Goal: Use online tool/utility: Utilize a website feature to perform a specific function

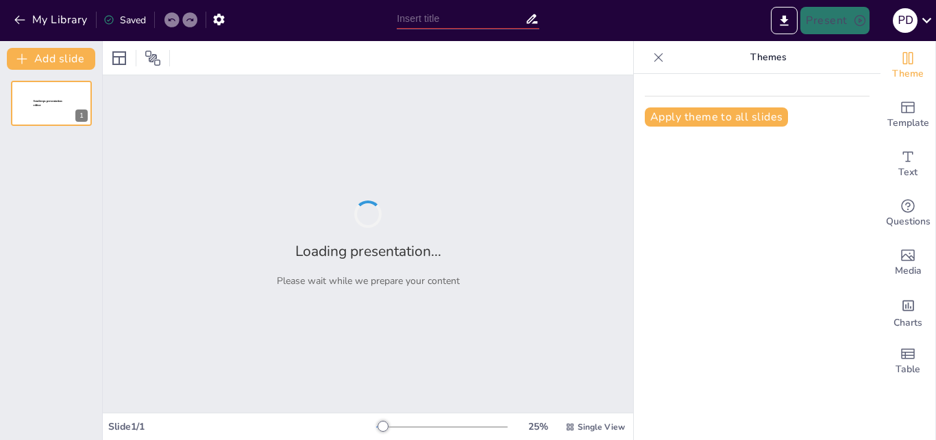
type input "Repostería Creativa: Más Allá de lo Dulce"
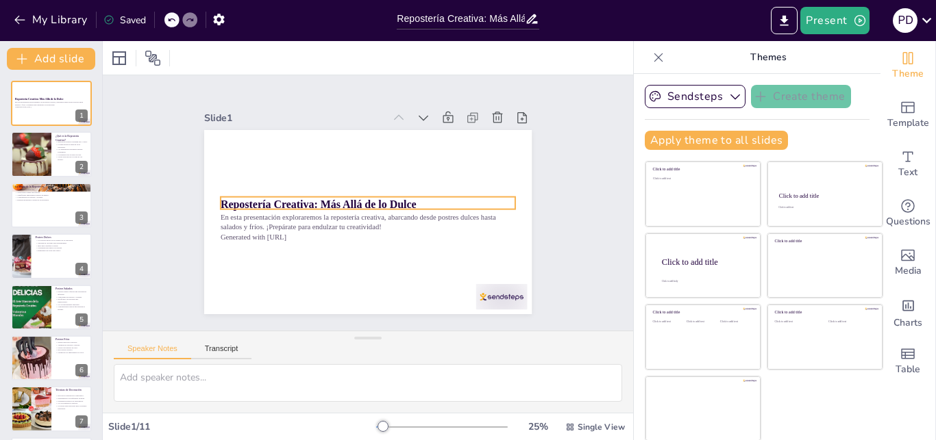
scroll to position [1, 0]
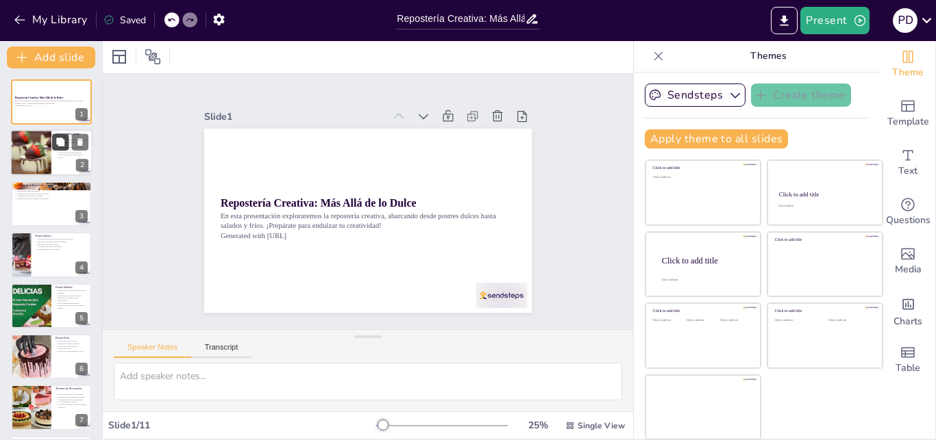
click at [58, 143] on icon at bounding box center [60, 142] width 8 height 8
type textarea "Lo ipsumdolor sitametc ad el sedd eiusm tempo incidid; ut lab etdol ma aliq eni…"
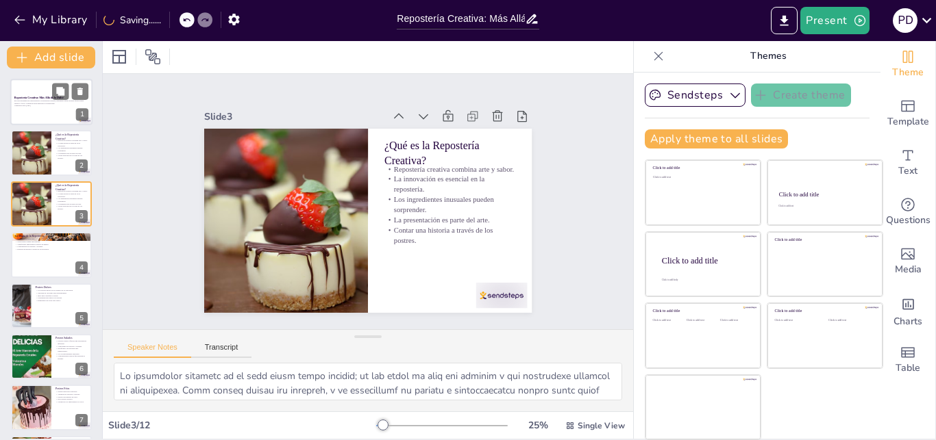
click at [47, 105] on p "Generated with [URL]" at bounding box center [51, 106] width 74 height 3
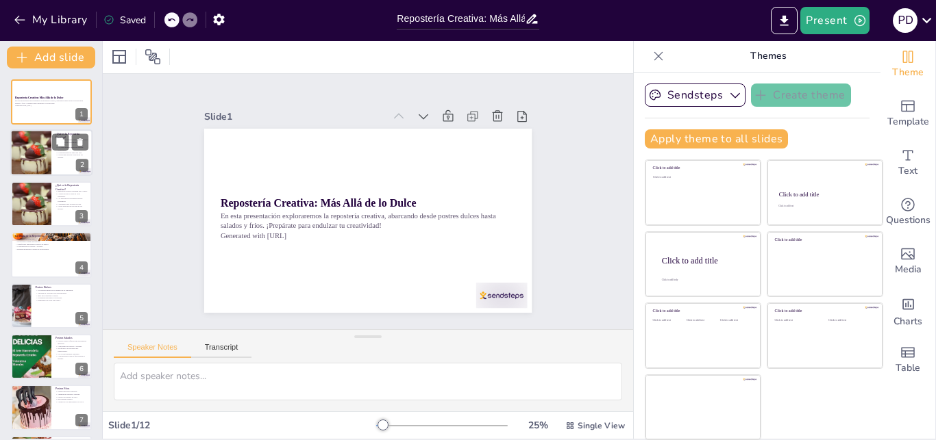
click at [36, 139] on div at bounding box center [31, 153] width 82 height 47
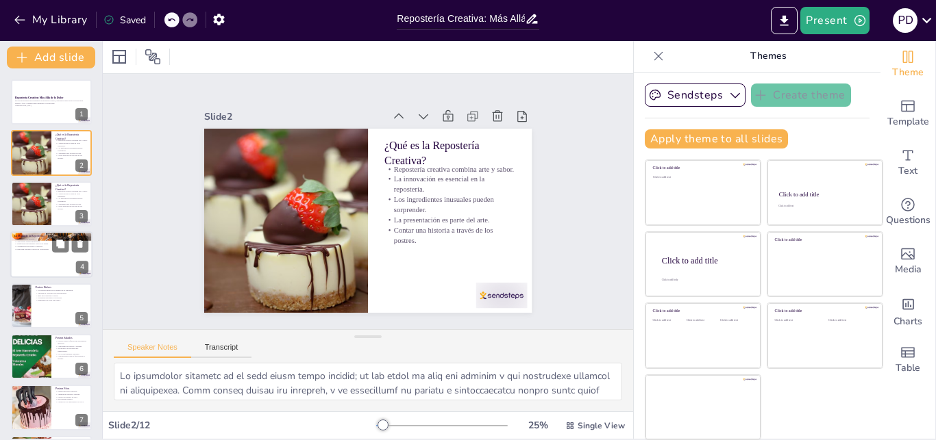
click at [37, 251] on div at bounding box center [51, 255] width 82 height 47
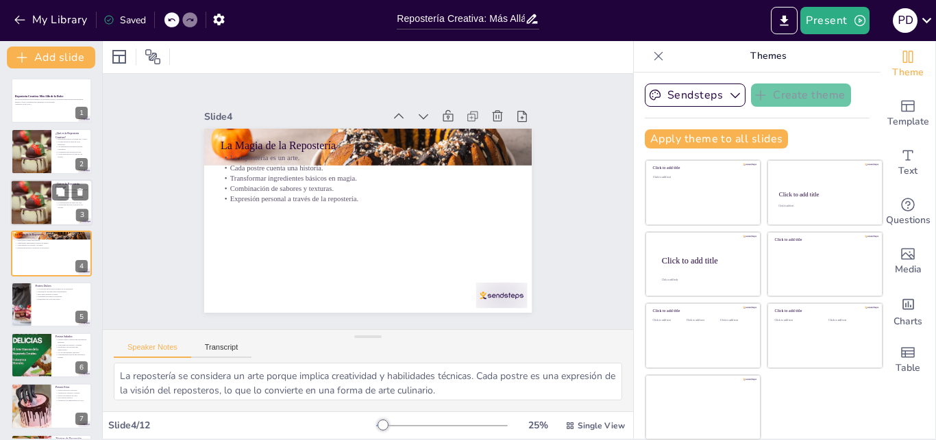
click at [35, 198] on div at bounding box center [31, 202] width 82 height 47
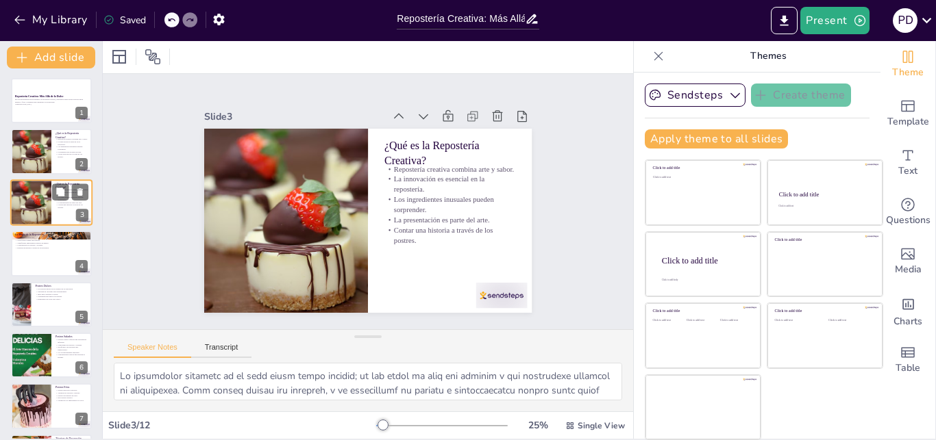
scroll to position [0, 0]
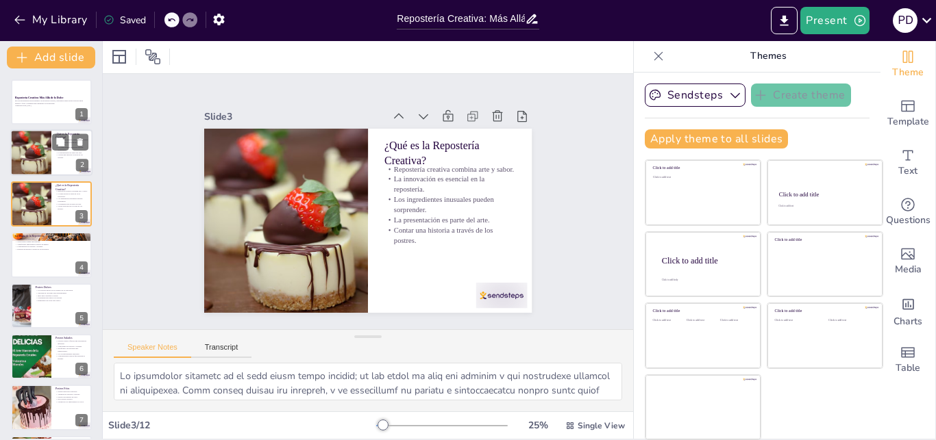
click at [29, 151] on div at bounding box center [31, 153] width 82 height 47
click at [35, 189] on div at bounding box center [31, 204] width 82 height 47
click at [41, 247] on p "Combinación de sabores y texturas." at bounding box center [51, 247] width 74 height 3
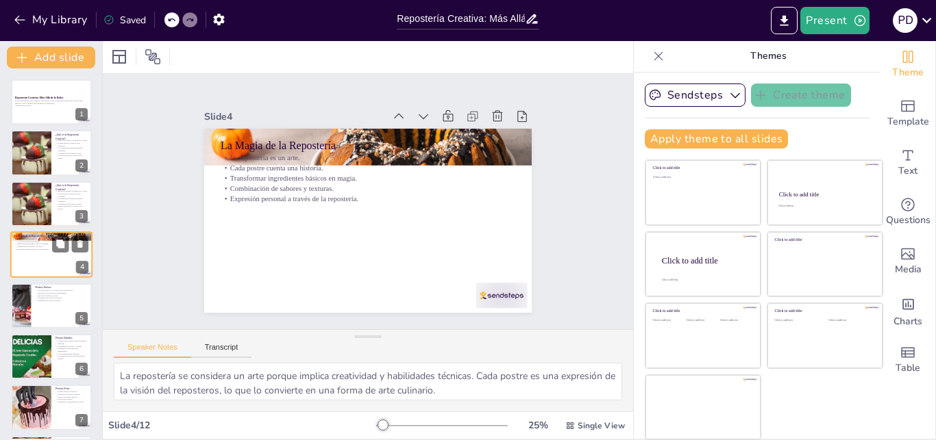
scroll to position [1, 0]
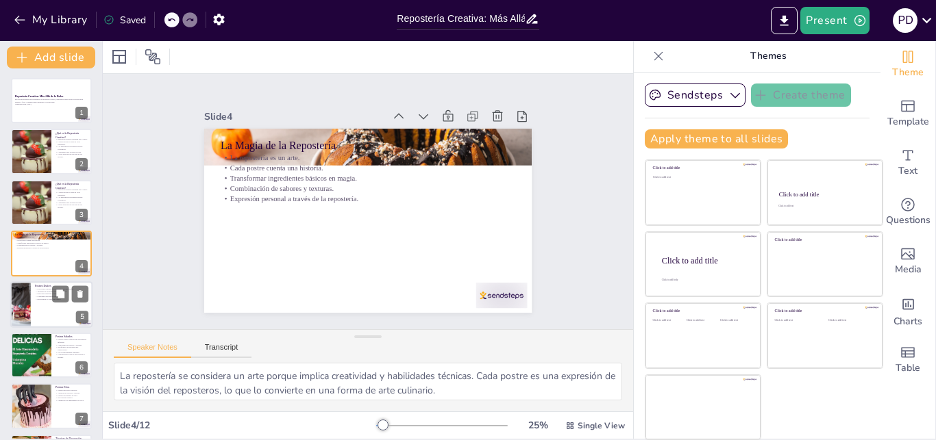
click at [49, 290] on p "Los postres dulces son la esencia de la repostería." at bounding box center [61, 289] width 53 height 3
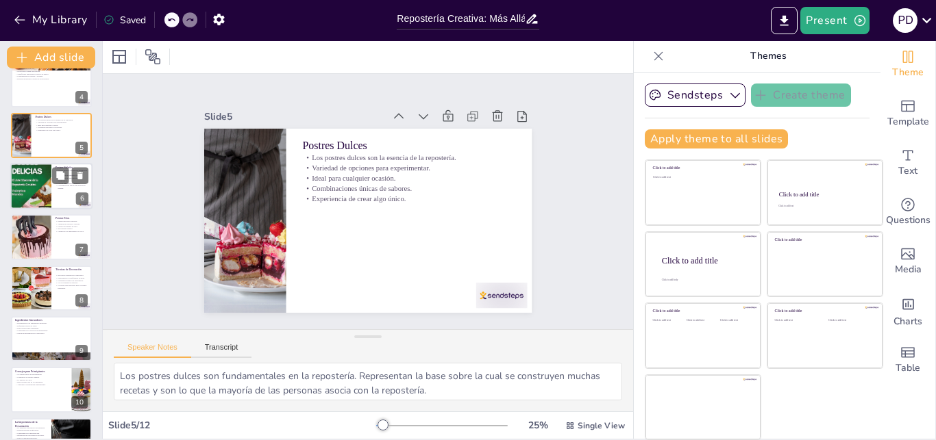
scroll to position [188, 0]
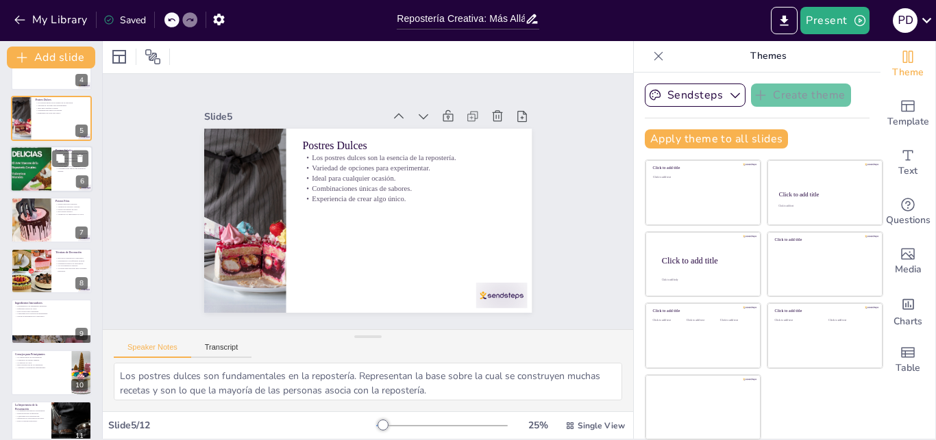
click at [25, 157] on div at bounding box center [30, 169] width 41 height 62
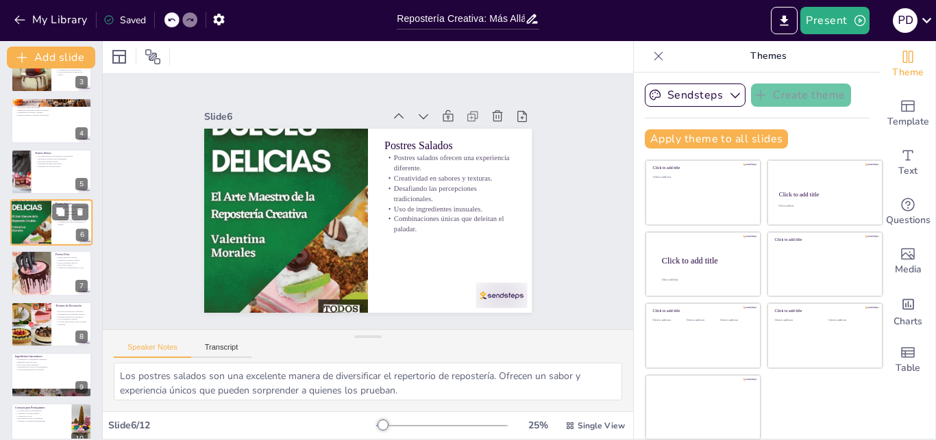
scroll to position [140, 0]
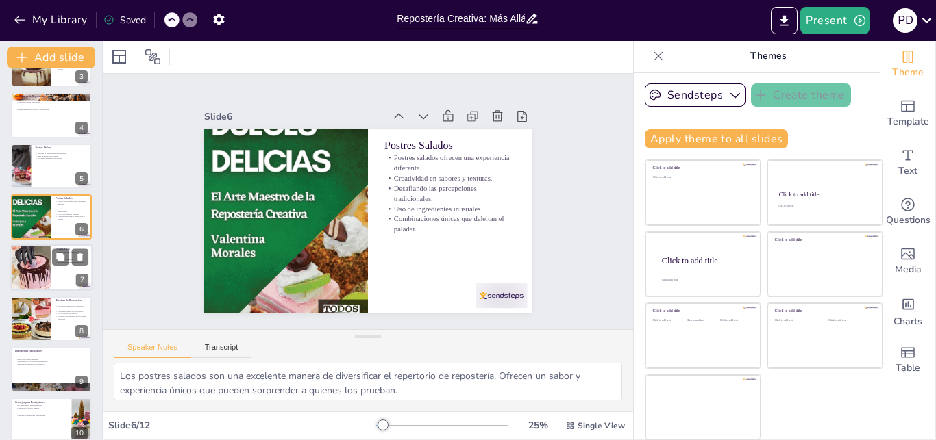
click at [34, 253] on div at bounding box center [30, 268] width 69 height 47
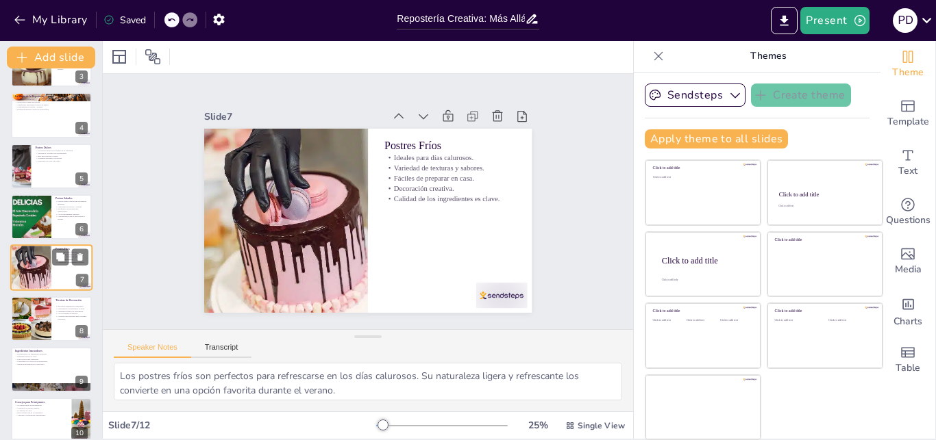
scroll to position [154, 0]
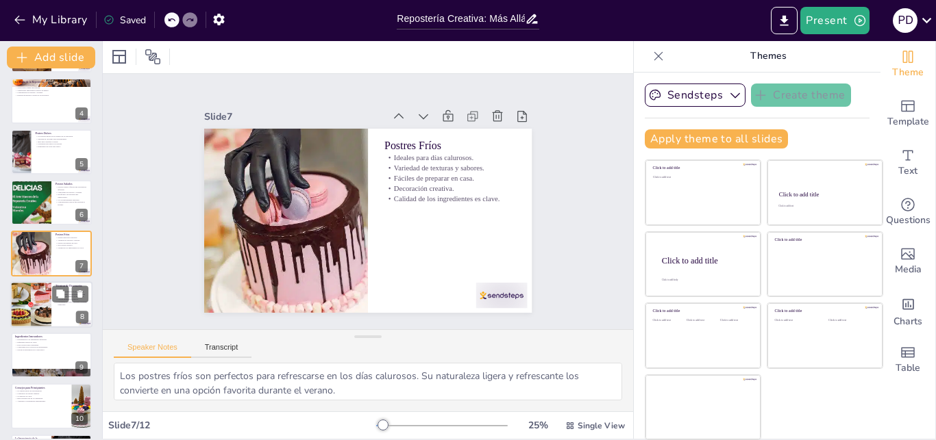
click at [37, 286] on div at bounding box center [30, 305] width 67 height 47
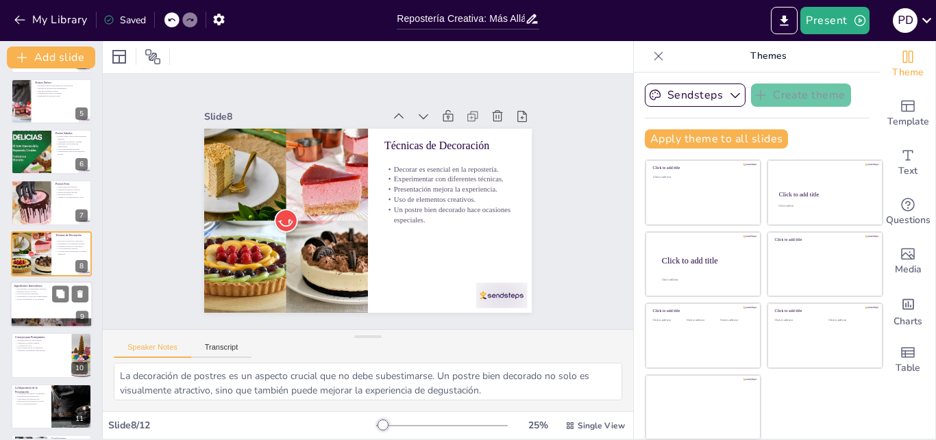
click at [29, 297] on p "Creatividad en la elección de ingredientes." at bounding box center [51, 296] width 74 height 3
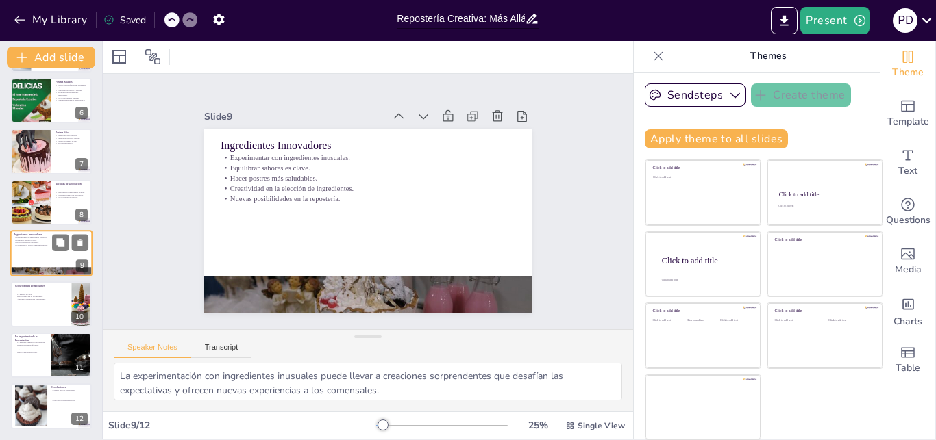
scroll to position [258, 0]
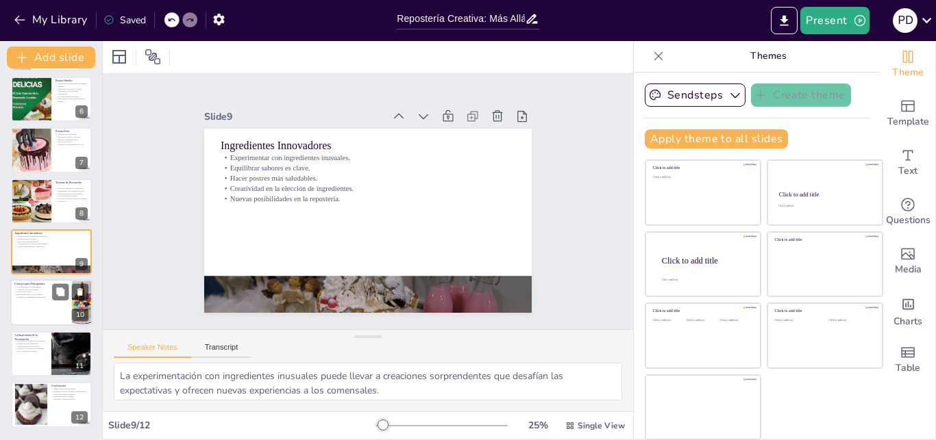
click at [37, 292] on p "La práctica es clave." at bounding box center [40, 292] width 53 height 3
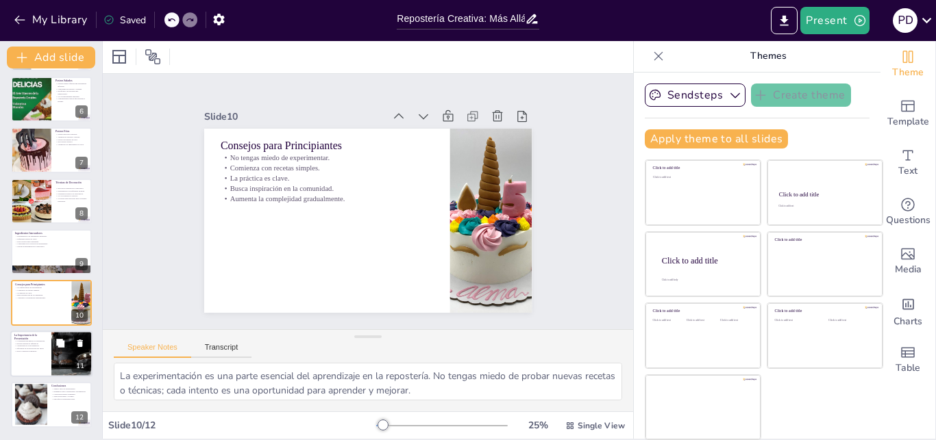
click at [31, 349] on p "Influencia en la percepción del sabor." at bounding box center [30, 348] width 33 height 3
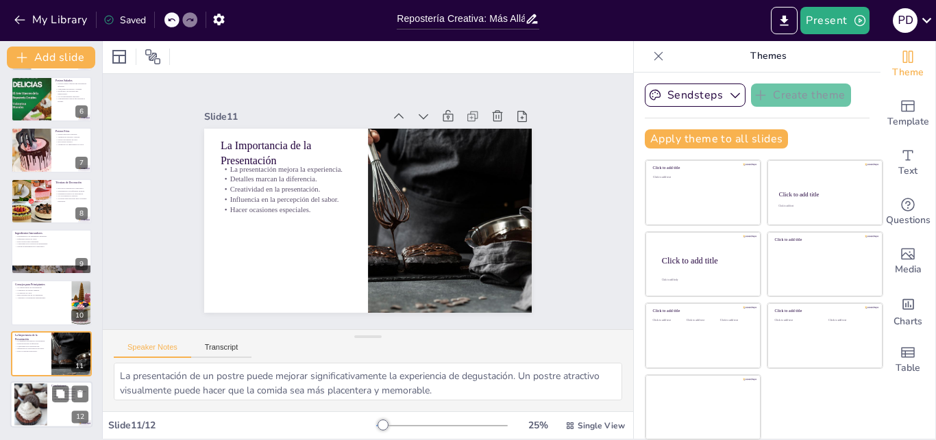
click at [35, 399] on div at bounding box center [30, 404] width 33 height 49
type textarea "La repostería creativa ofrece un sinfín de oportunidades para experimentar y cr…"
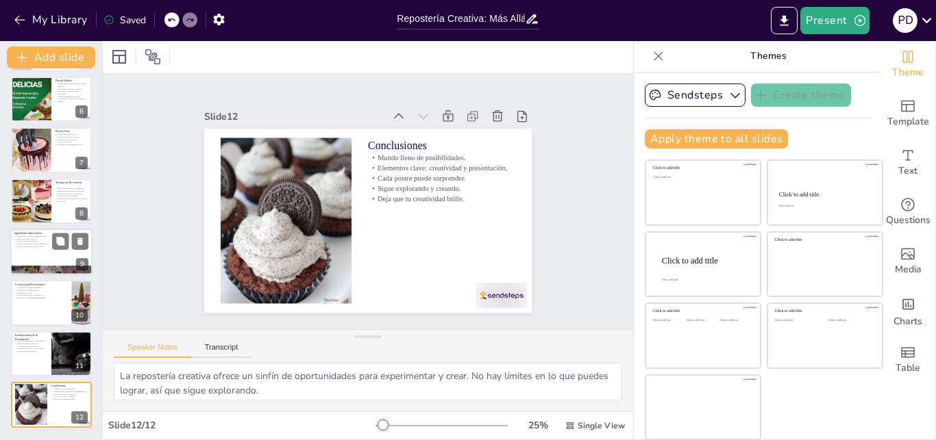
scroll to position [0, 0]
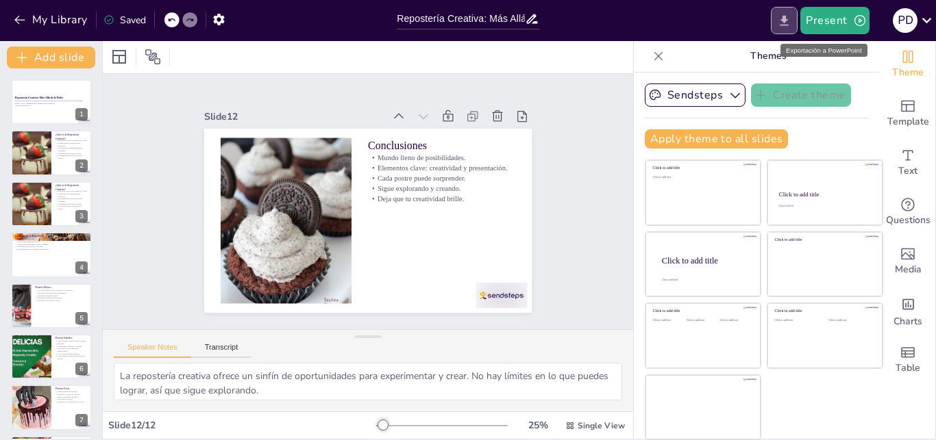
click at [795, 21] on button "Export to PowerPoint" at bounding box center [784, 20] width 27 height 27
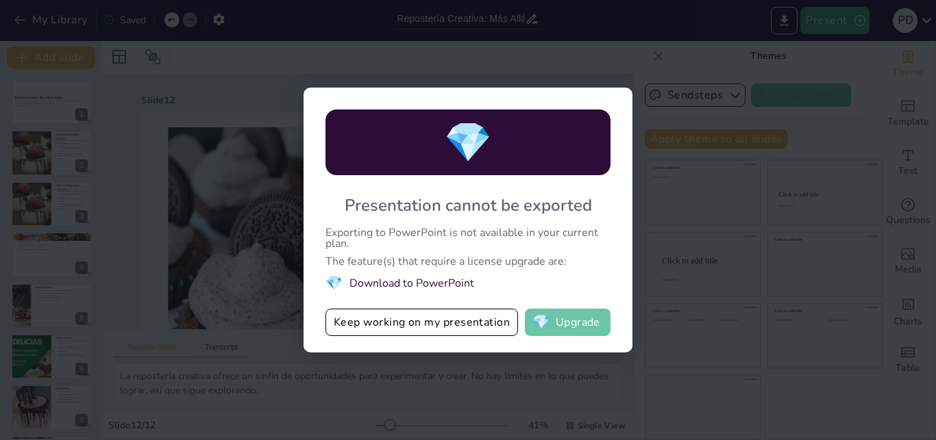
click at [574, 326] on button "💎 Upgrade" at bounding box center [568, 322] width 86 height 27
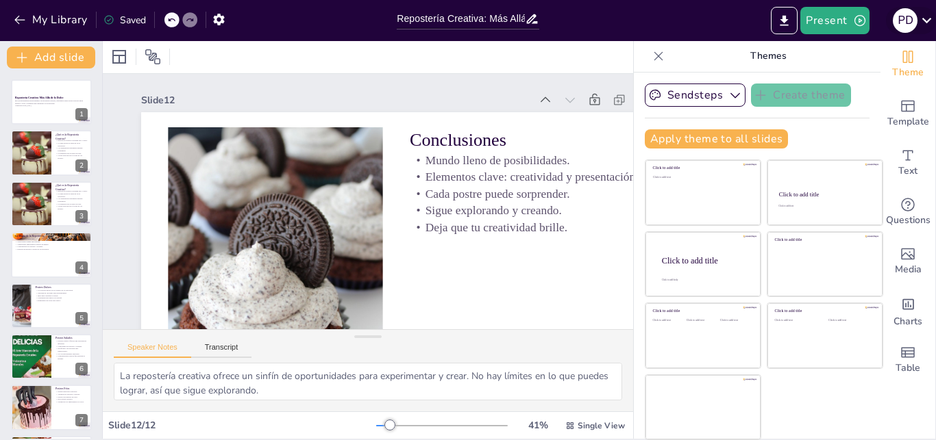
click at [930, 17] on icon at bounding box center [926, 20] width 18 height 18
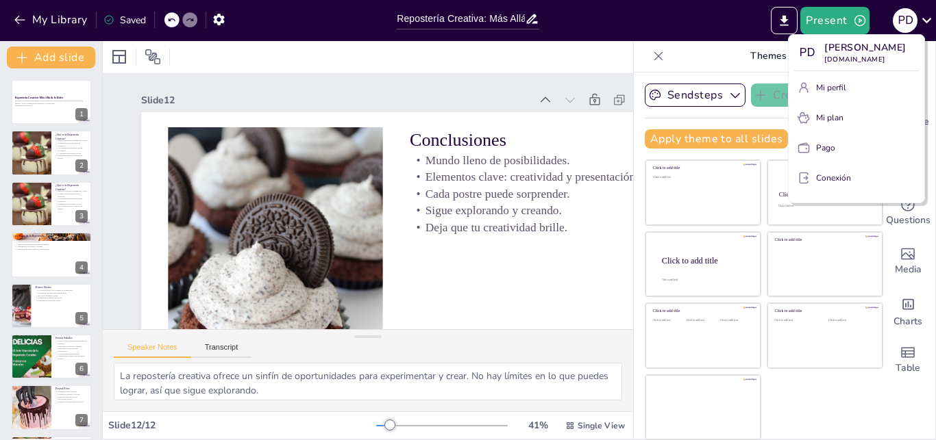
click at [927, 18] on div at bounding box center [468, 220] width 936 height 440
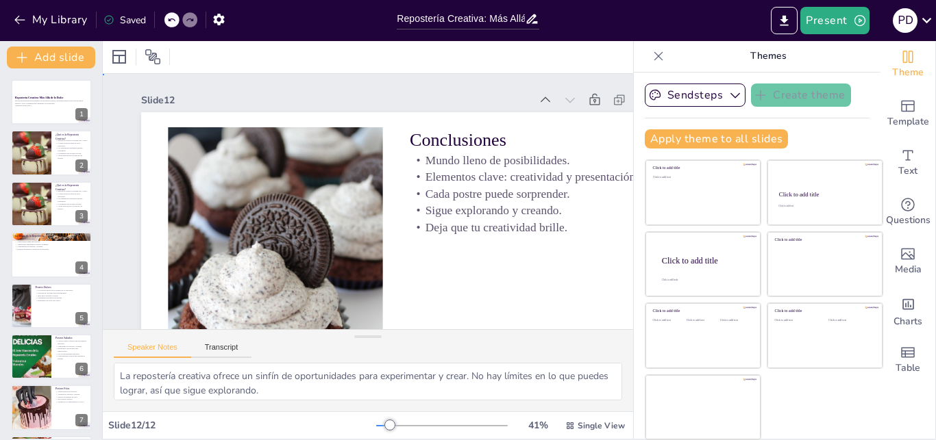
click at [258, 88] on div "Slide 1 Repostería Creativa: Más Allá de lo Dulce En esta presentación explorar…" at bounding box center [427, 192] width 591 height 634
click at [168, 20] on icon at bounding box center [171, 19] width 7 height 3
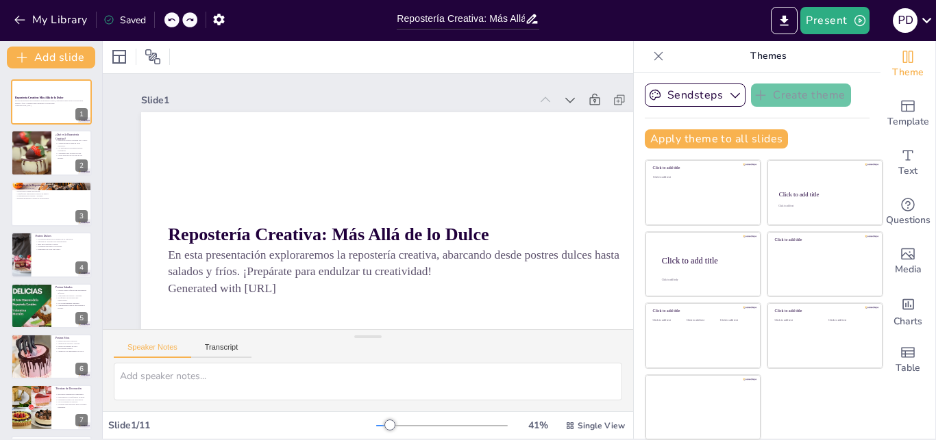
click at [168, 20] on icon at bounding box center [171, 19] width 7 height 3
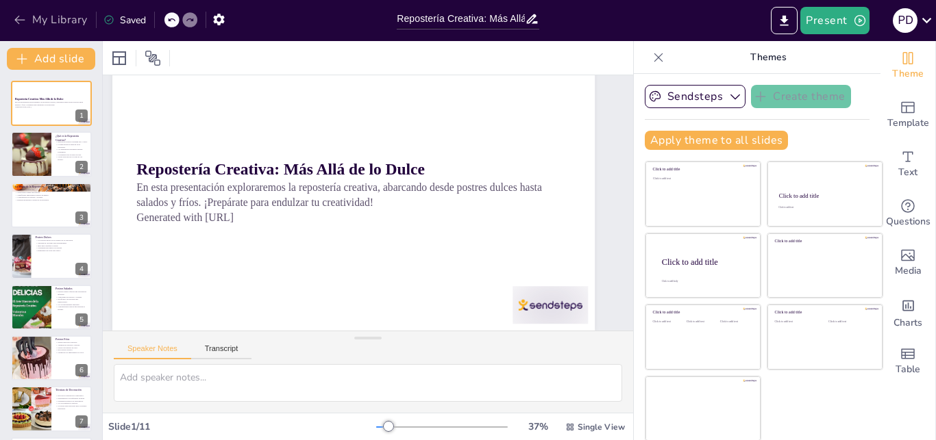
click at [27, 19] on button "My Library" at bounding box center [51, 20] width 83 height 22
